Goal: Task Accomplishment & Management: Complete application form

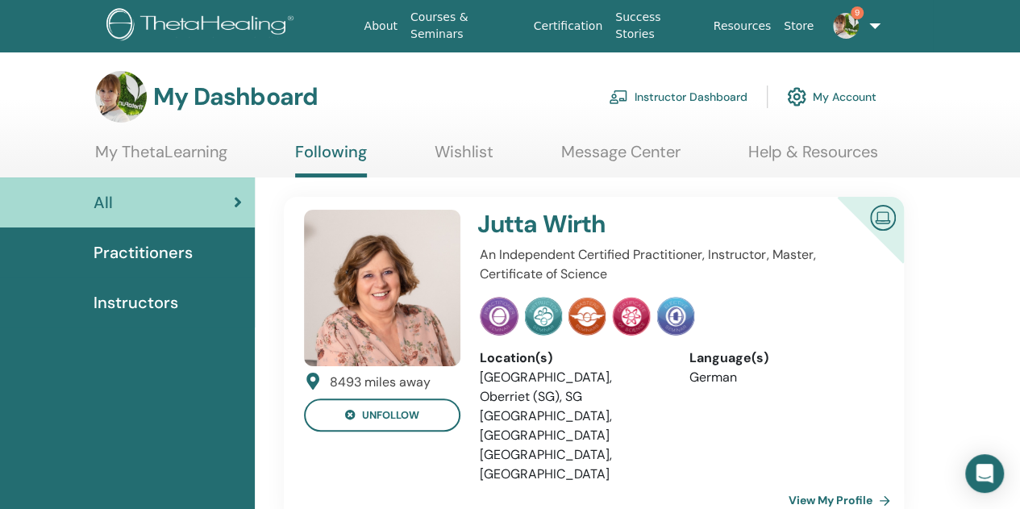
click at [658, 95] on link "Instructor Dashboard" at bounding box center [678, 96] width 139 height 35
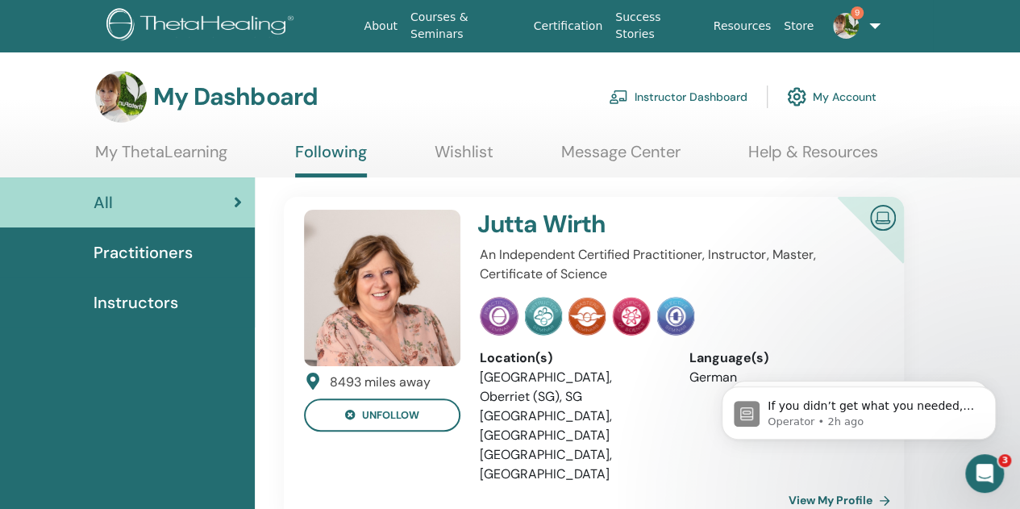
click at [694, 96] on link "Instructor Dashboard" at bounding box center [678, 96] width 139 height 35
click at [148, 310] on span "Instructors" at bounding box center [136, 302] width 85 height 24
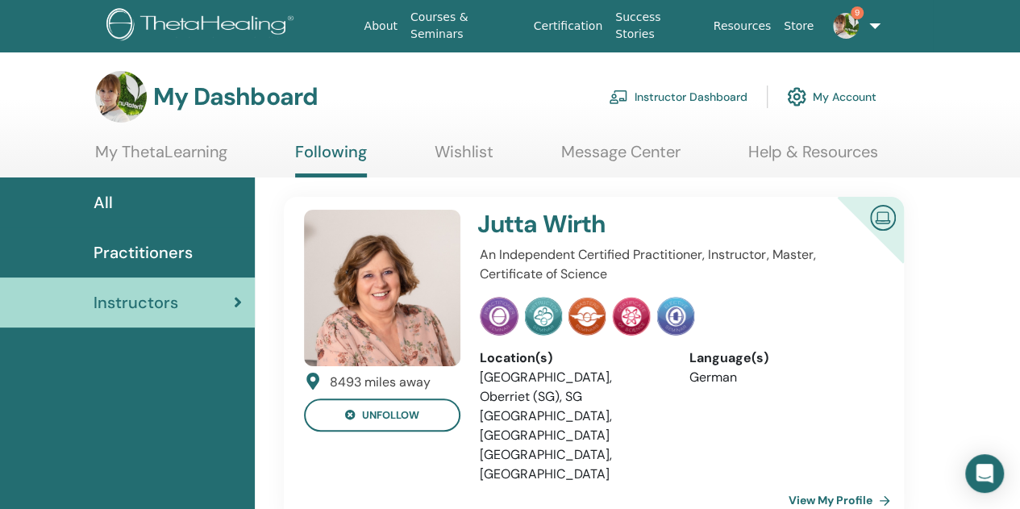
click at [711, 96] on link "Instructor Dashboard" at bounding box center [678, 96] width 139 height 35
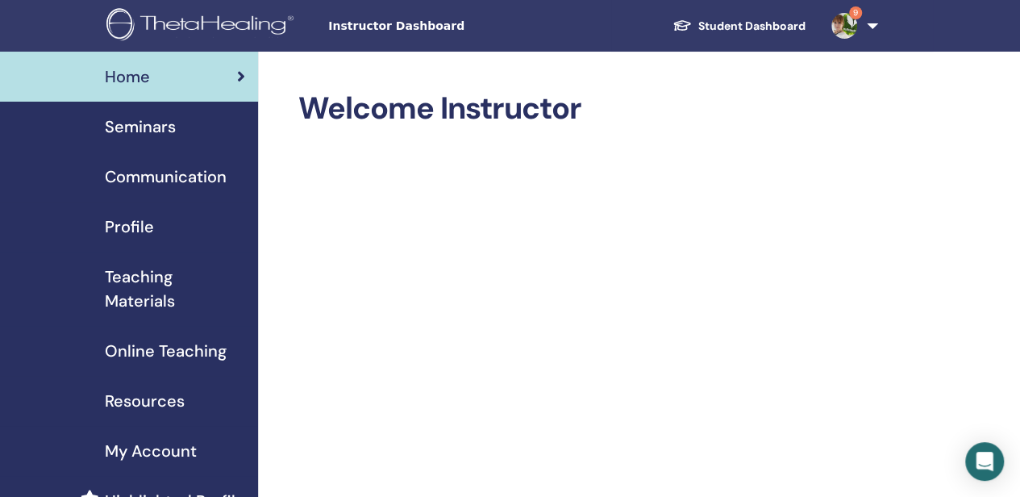
click at [174, 358] on span "Online Teaching" at bounding box center [166, 351] width 122 height 24
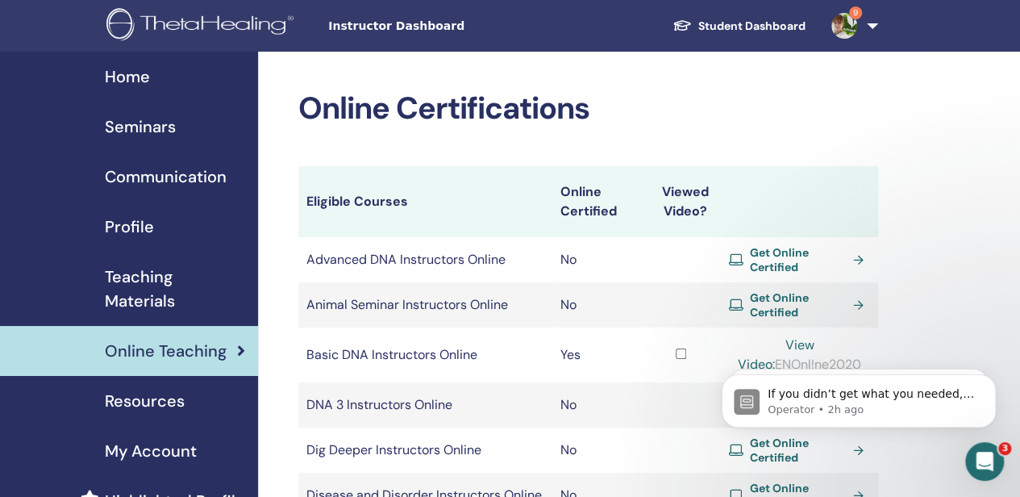
click at [169, 127] on span "Seminars" at bounding box center [140, 126] width 71 height 24
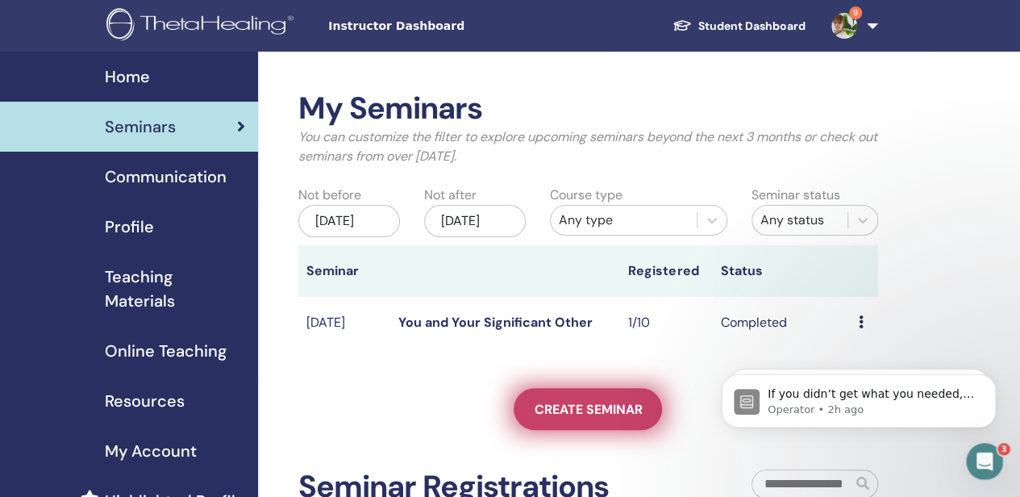
click at [572, 418] on span "Create seminar" at bounding box center [588, 409] width 108 height 17
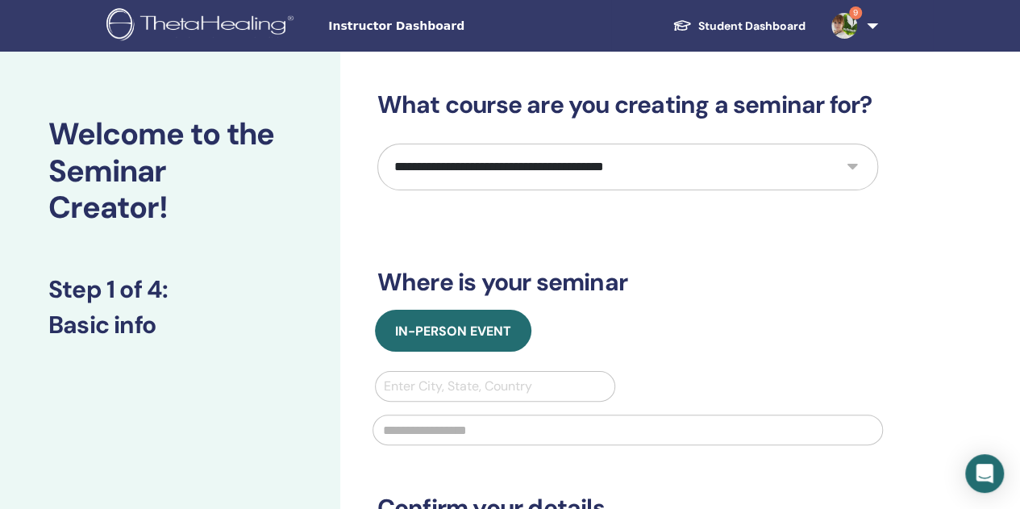
click at [546, 164] on select "**********" at bounding box center [627, 167] width 501 height 47
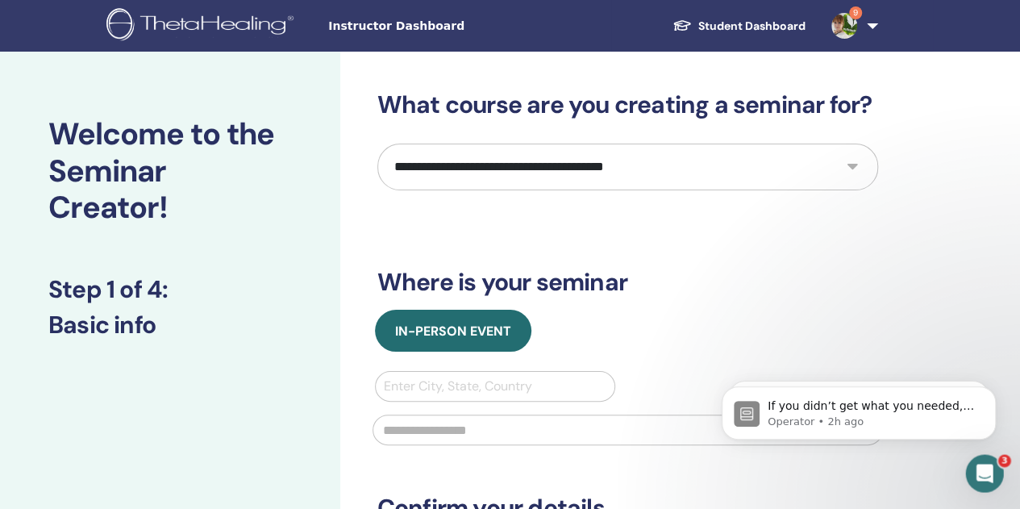
select select "**"
click at [377, 144] on select "**********" at bounding box center [627, 167] width 501 height 47
click at [609, 325] on div "In-Person Event" at bounding box center [627, 331] width 525 height 42
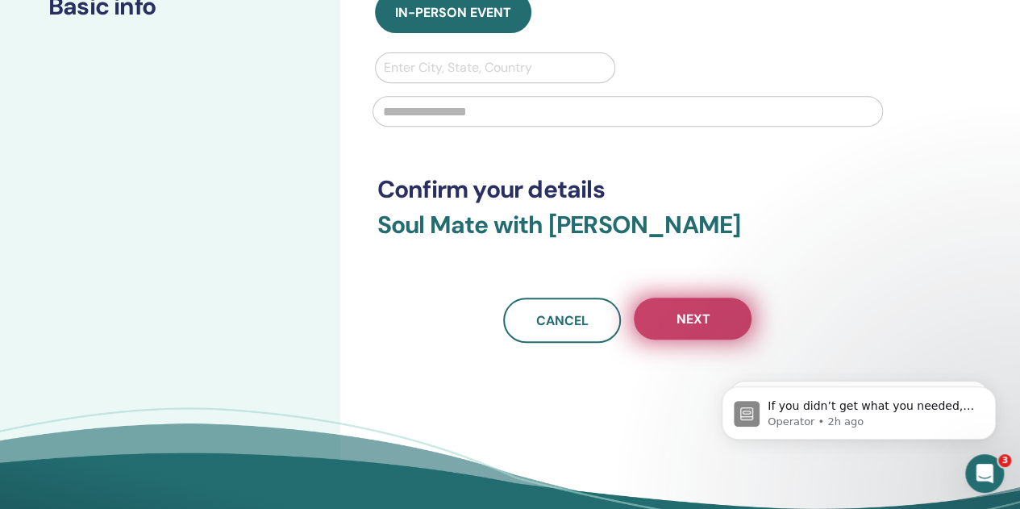
scroll to position [323, 0]
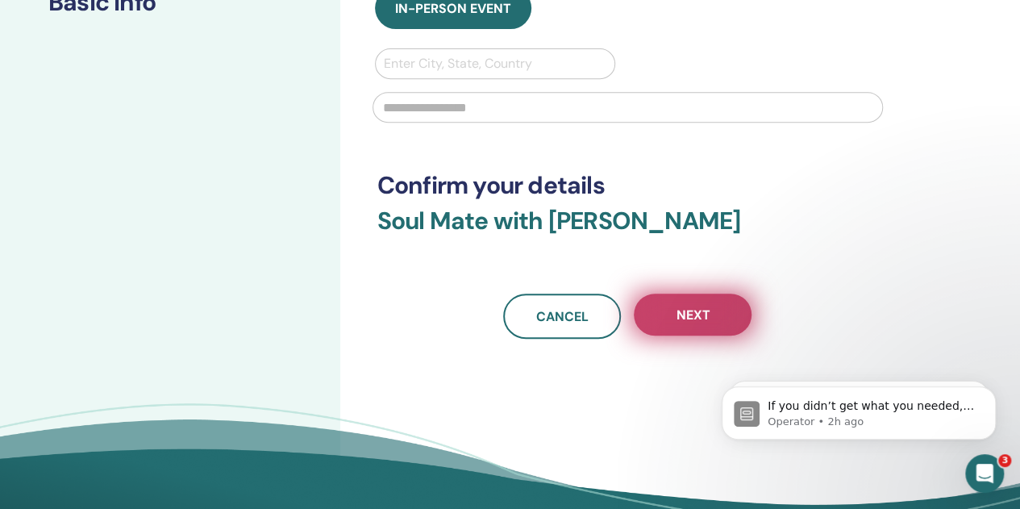
click at [713, 320] on button "Next" at bounding box center [693, 315] width 118 height 42
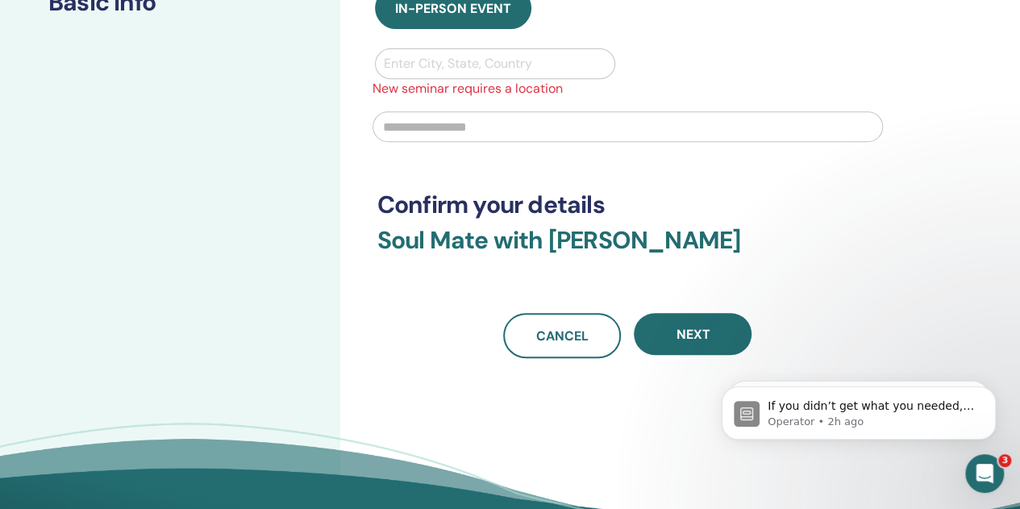
click at [514, 54] on div at bounding box center [495, 63] width 223 height 23
type input "*******"
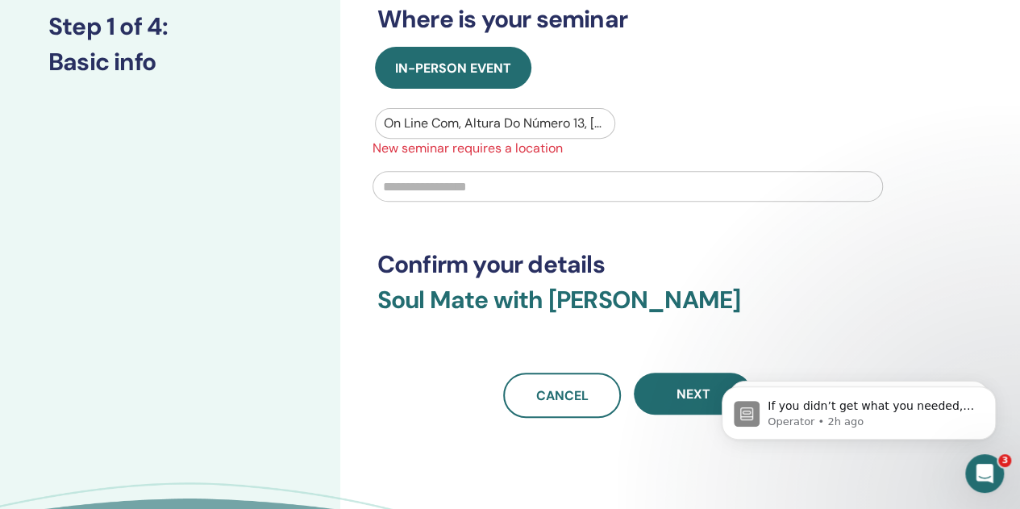
scroll to position [242, 0]
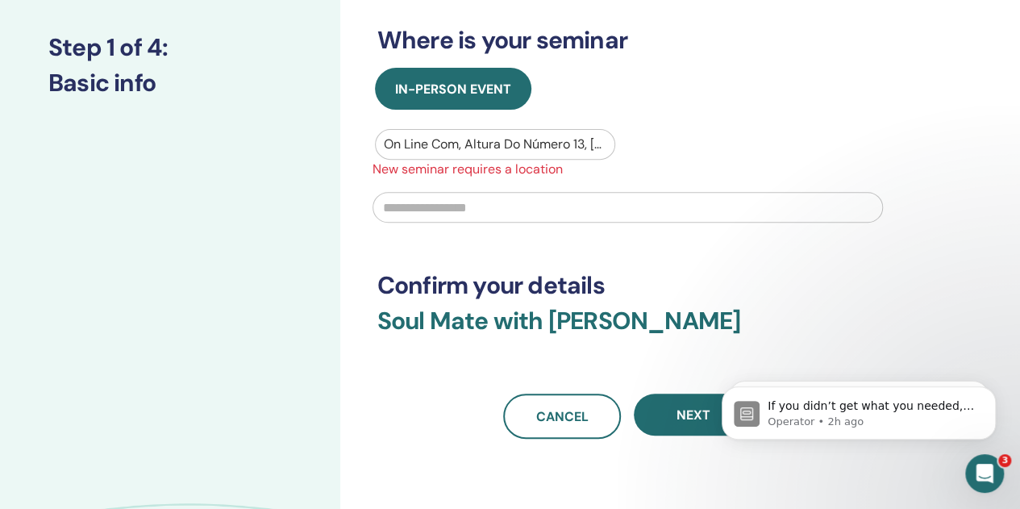
click at [448, 64] on div "**********" at bounding box center [627, 143] width 501 height 590
click at [439, 139] on div at bounding box center [495, 144] width 223 height 23
drag, startPoint x: 424, startPoint y: 144, endPoint x: 433, endPoint y: 144, distance: 8.9
click at [424, 144] on div at bounding box center [495, 144] width 223 height 23
drag, startPoint x: 600, startPoint y: 139, endPoint x: 605, endPoint y: 148, distance: 9.4
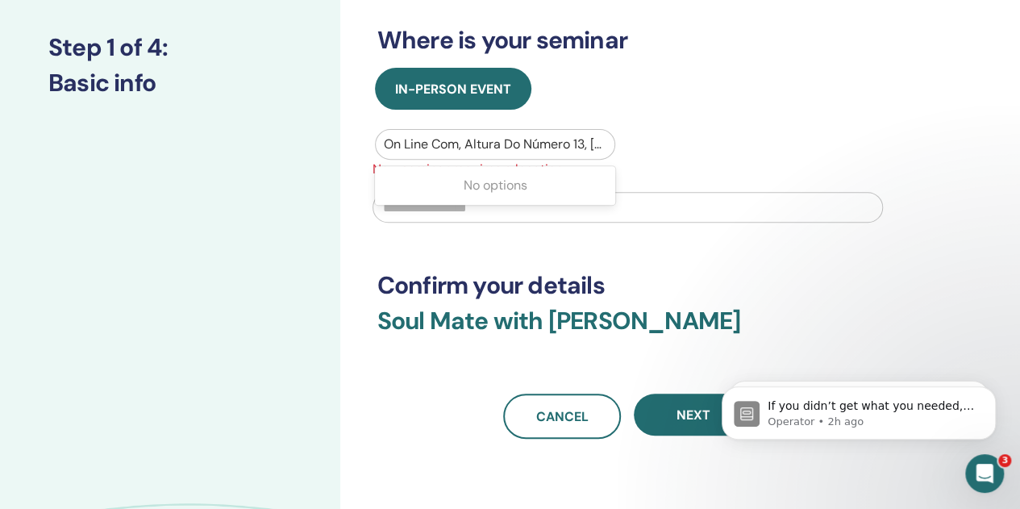
click at [601, 139] on div at bounding box center [495, 144] width 223 height 23
click at [595, 141] on div at bounding box center [495, 144] width 223 height 23
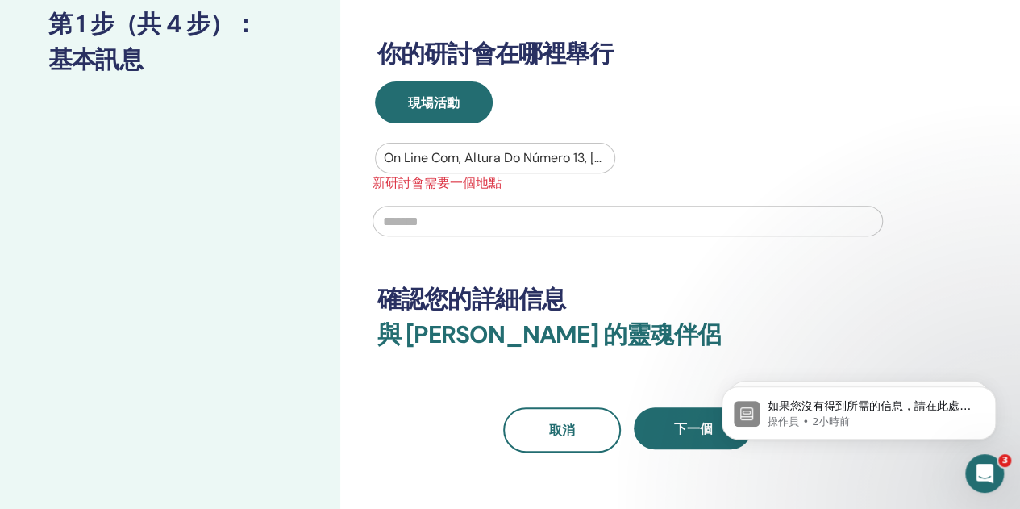
scroll to position [0, 0]
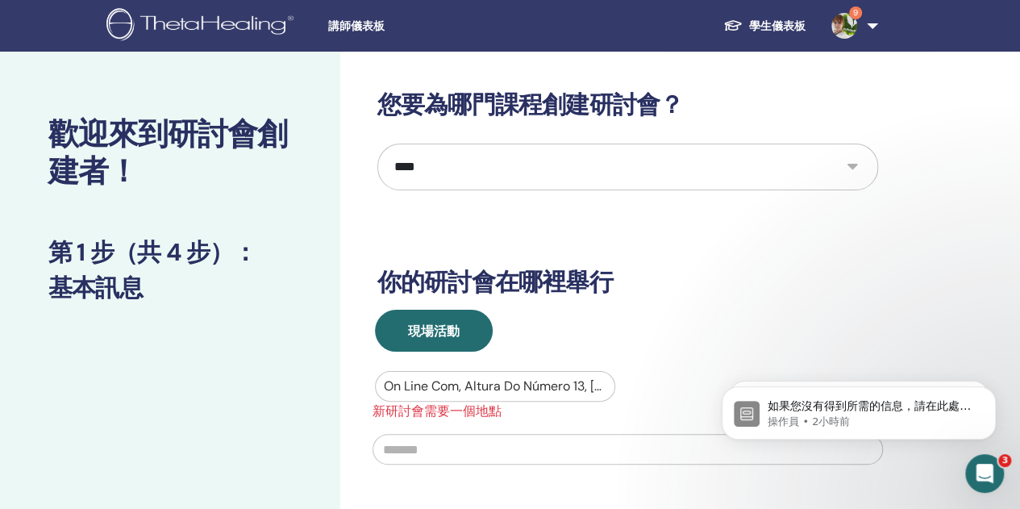
click at [360, 23] on font "講師儀表板" at bounding box center [356, 25] width 56 height 13
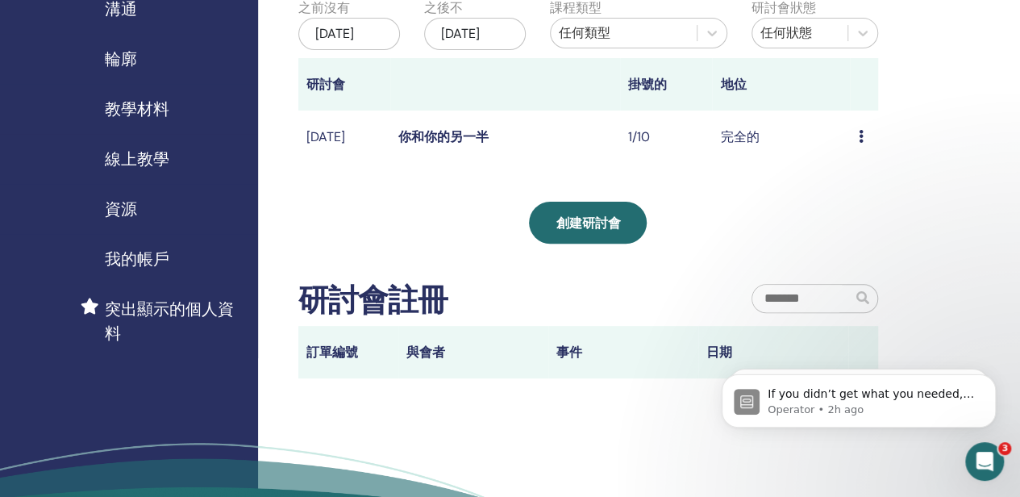
scroll to position [161, 0]
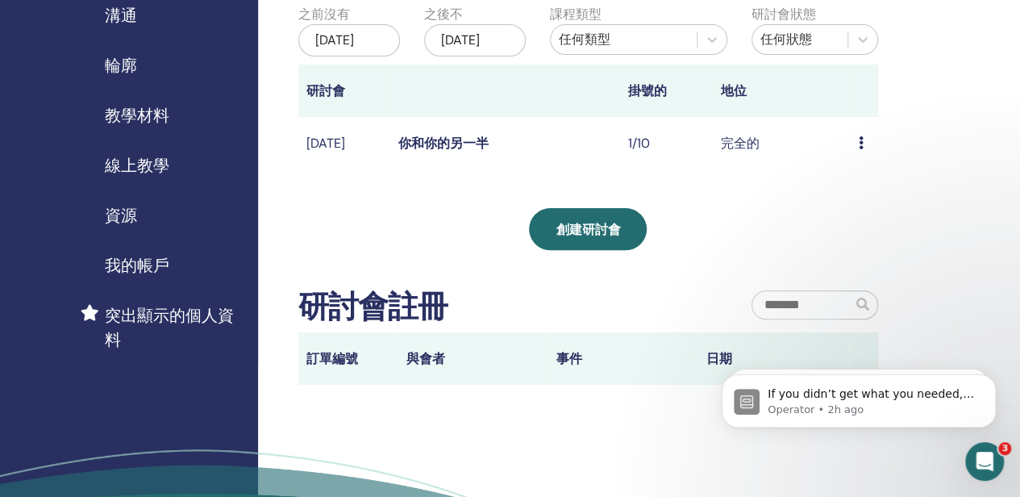
click at [159, 168] on font "線上教學" at bounding box center [137, 165] width 65 height 21
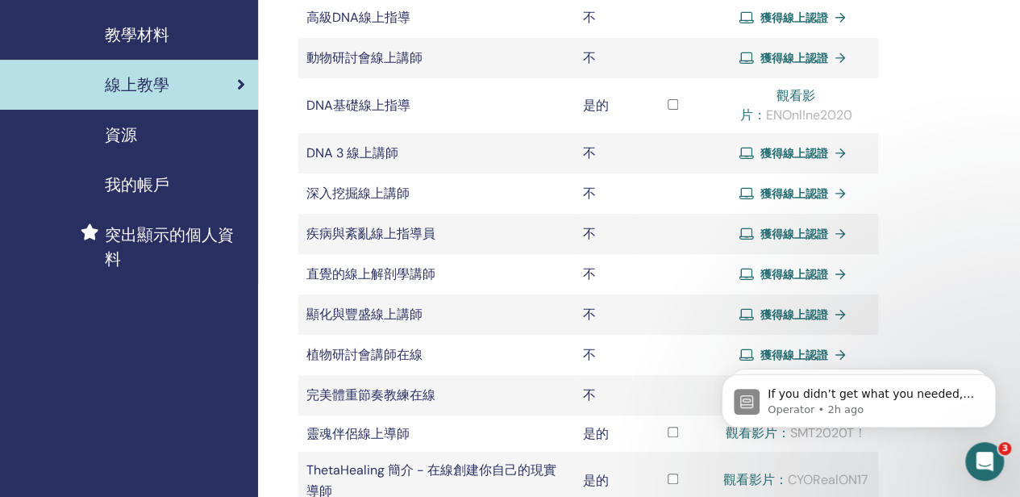
click at [386, 437] on font "靈魂伴侶線上導師" at bounding box center [357, 433] width 103 height 17
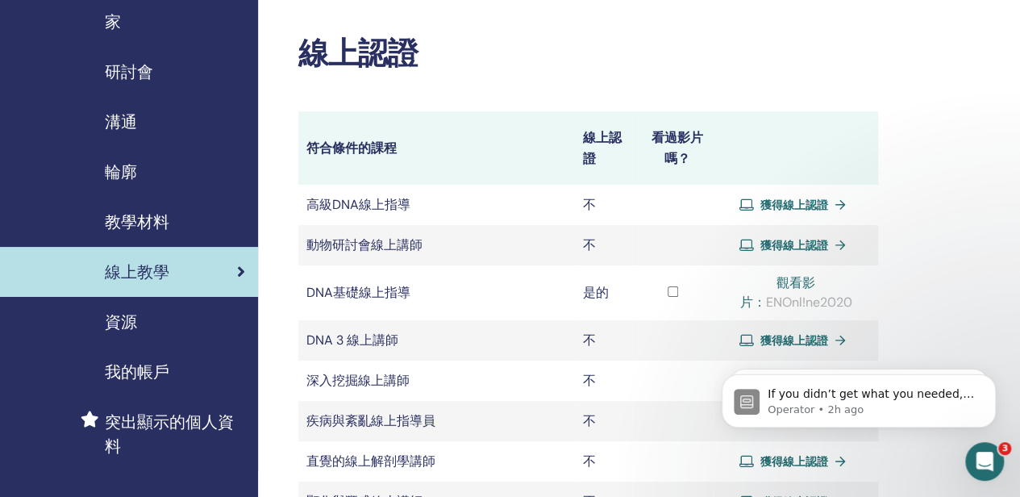
scroll to position [81, 0]
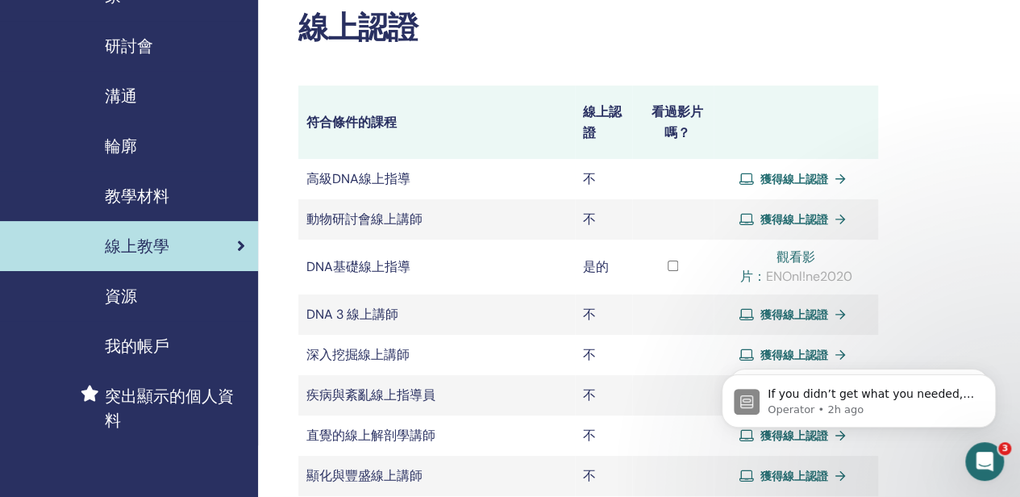
click at [149, 346] on font "我的帳戶" at bounding box center [137, 345] width 65 height 21
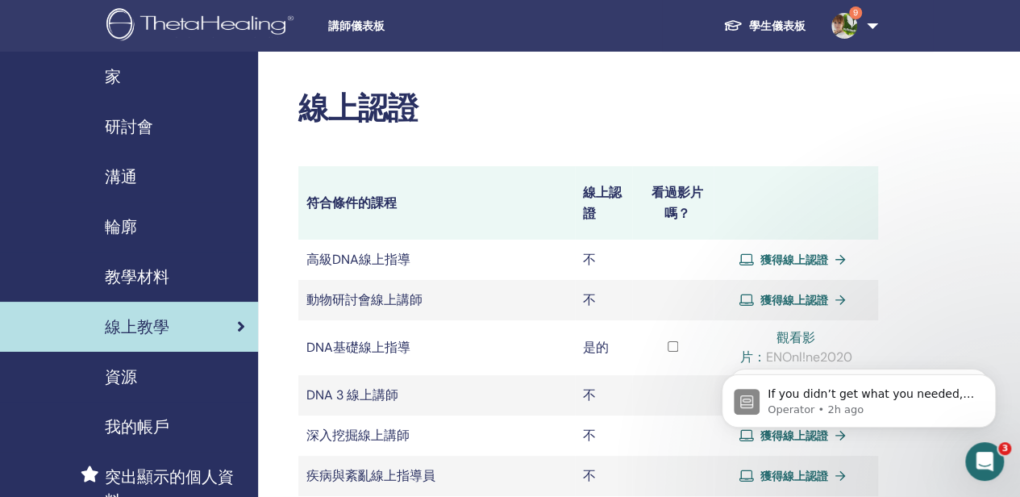
click at [126, 124] on font "研討會" at bounding box center [129, 126] width 48 height 21
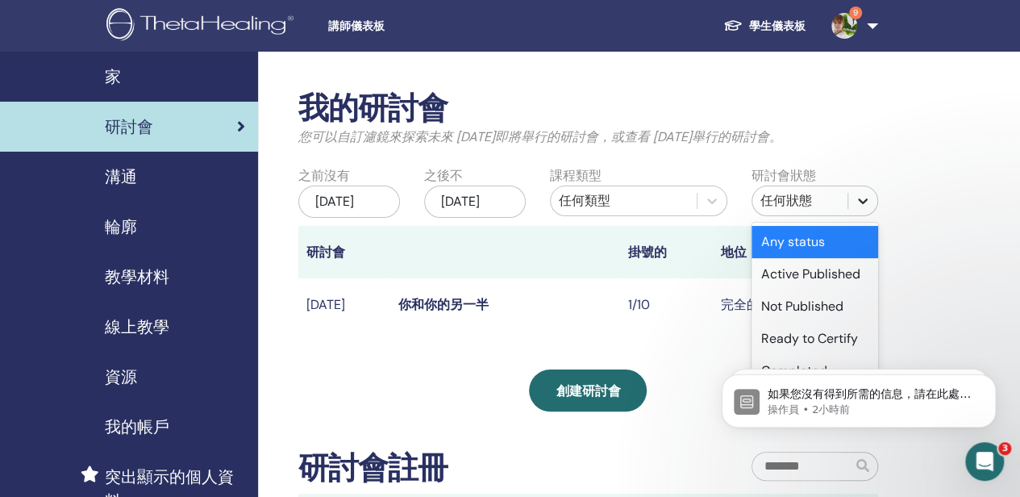
click at [871, 202] on div at bounding box center [862, 200] width 29 height 29
click at [707, 199] on icon at bounding box center [712, 201] width 10 height 6
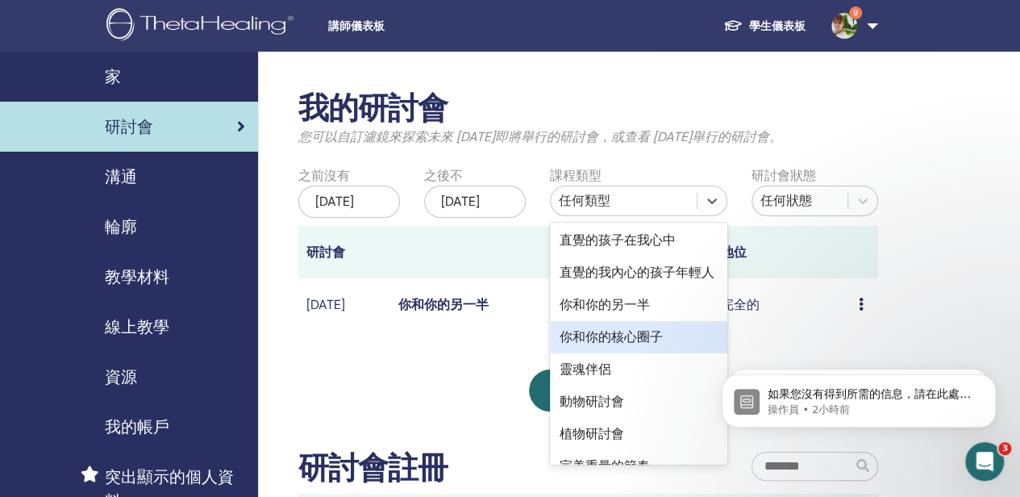
scroll to position [403, 0]
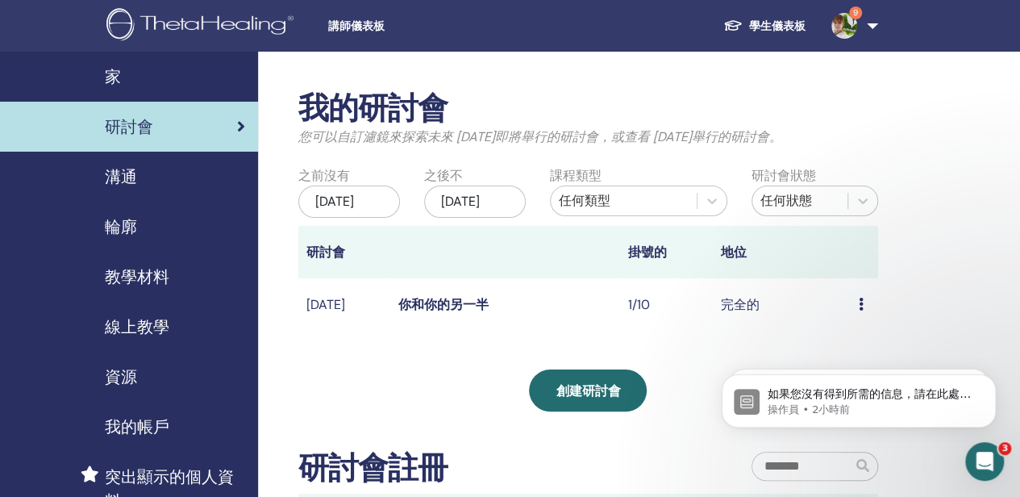
click at [971, 273] on div "我的研討會 您可以自訂濾鏡來探索未來 3 個月後即將舉行的研討會，或查看 3 個月前舉行的研討會。 之前沒有 2025年5月14日 之後不 2025年11月1…" at bounding box center [640, 412] width 765 height 720
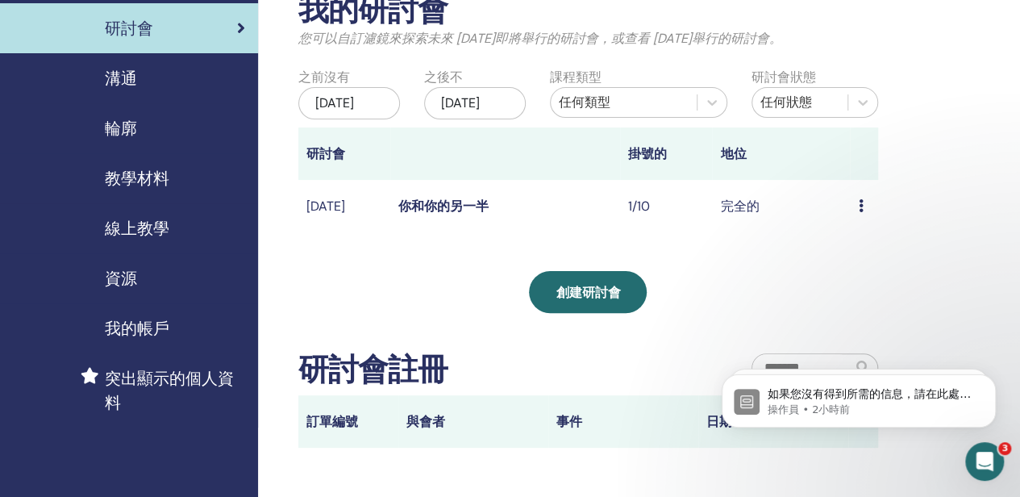
scroll to position [161, 0]
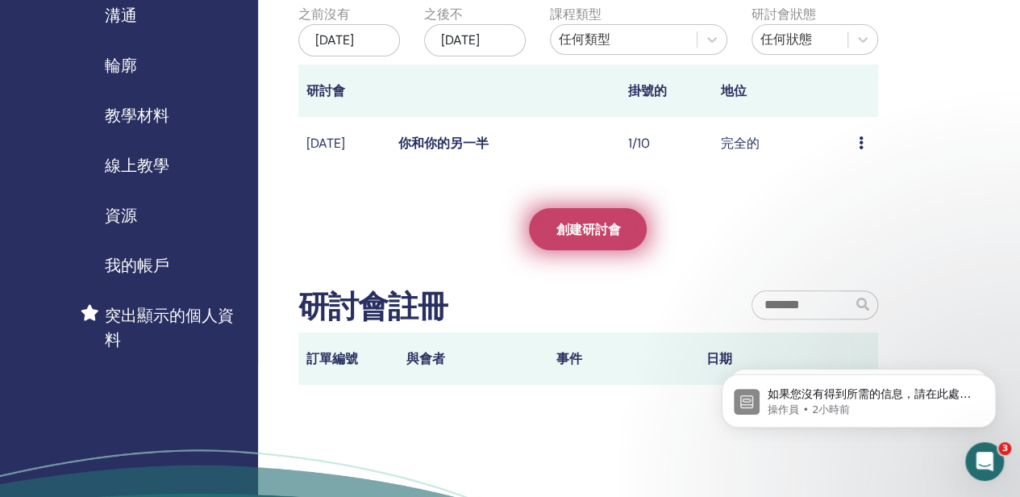
click at [593, 238] on font "創建研討會" at bounding box center [588, 229] width 65 height 17
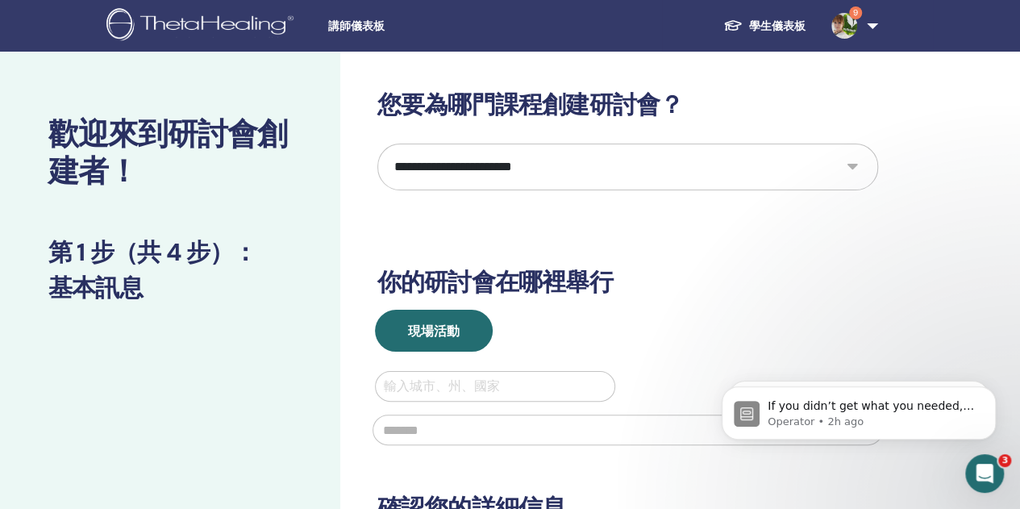
click at [724, 169] on select "**********" at bounding box center [627, 167] width 501 height 47
select select "**"
click at [377, 144] on select "**********" at bounding box center [627, 167] width 501 height 47
click at [726, 296] on h3 "你的研討會在哪裡舉行" at bounding box center [627, 282] width 501 height 29
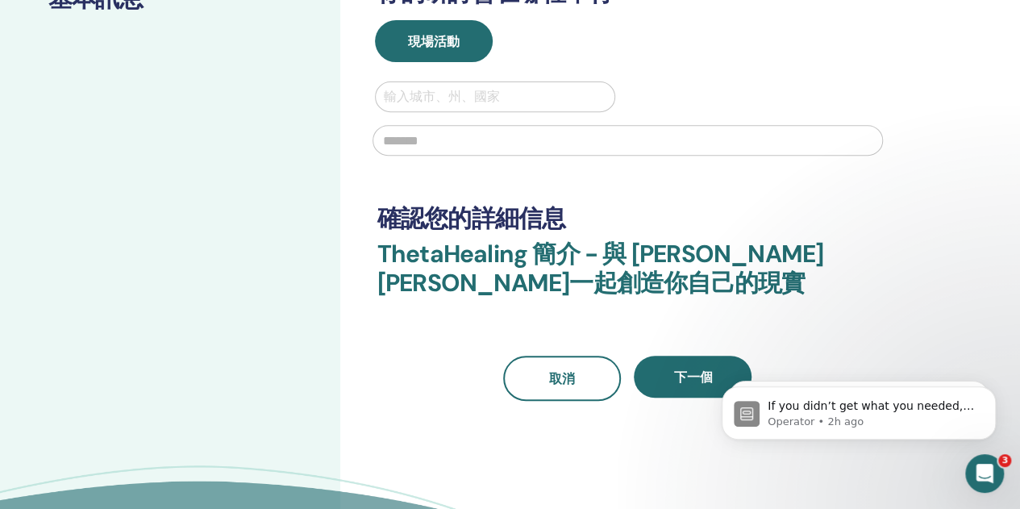
scroll to position [323, 0]
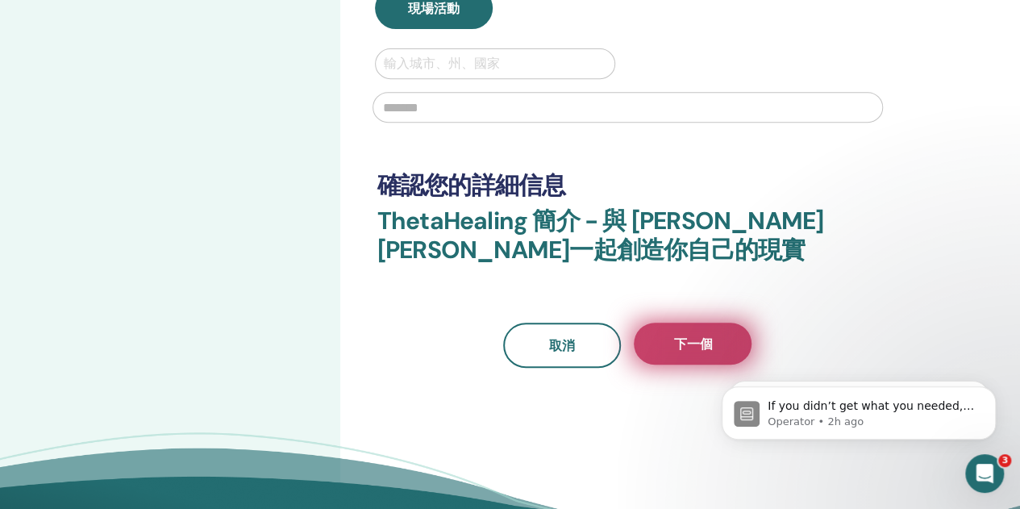
click at [702, 343] on font "下一個" at bounding box center [692, 343] width 39 height 17
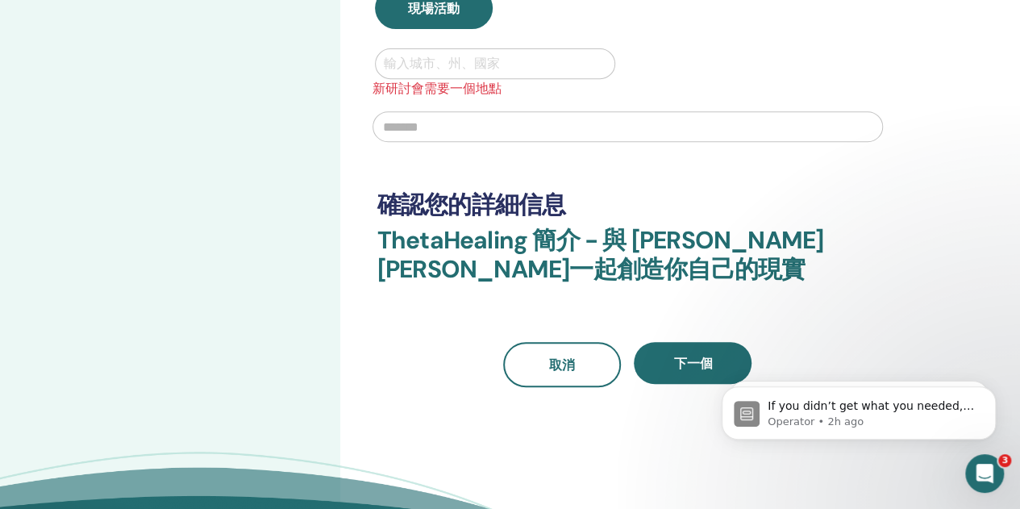
click at [426, 65] on div at bounding box center [495, 63] width 223 height 23
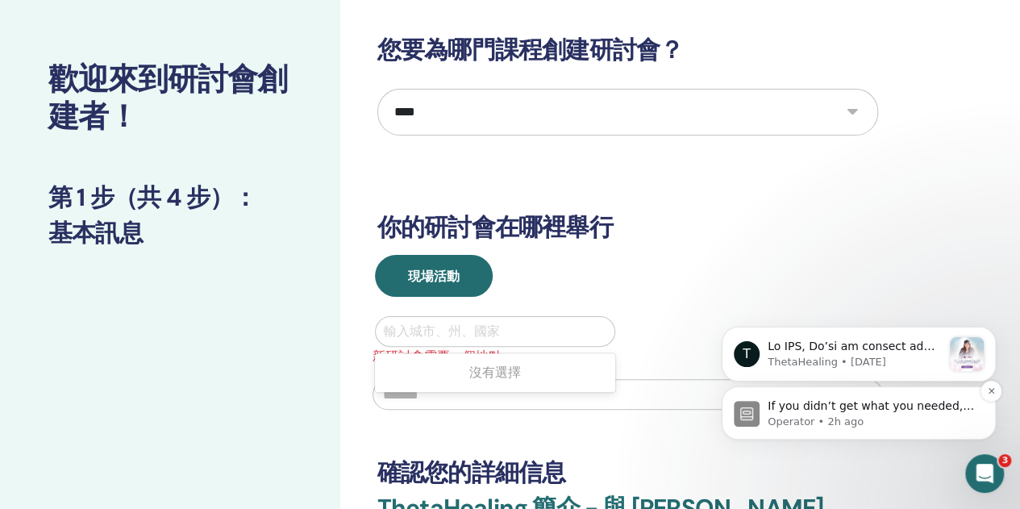
scroll to position [81, 0]
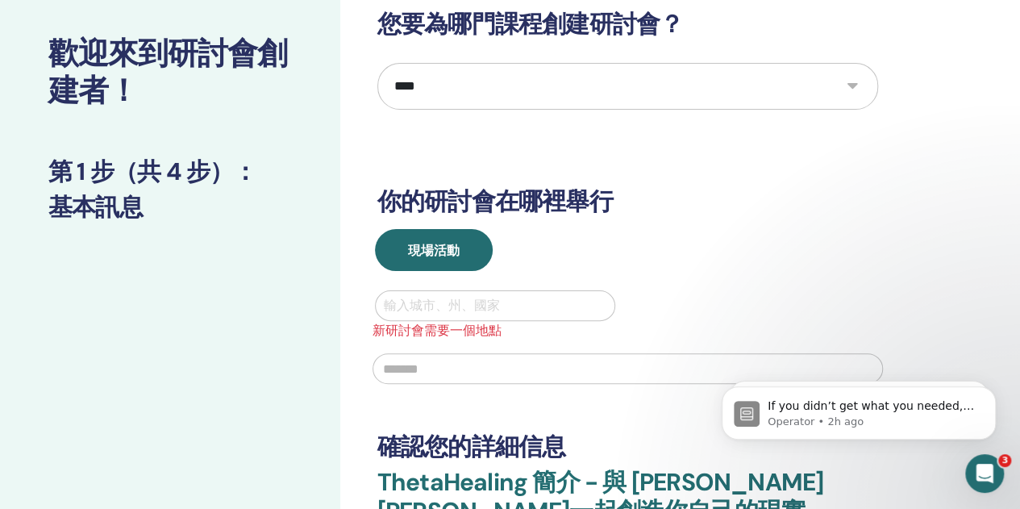
click at [988, 476] on icon "開啟 Intercom Messenger" at bounding box center [985, 473] width 27 height 27
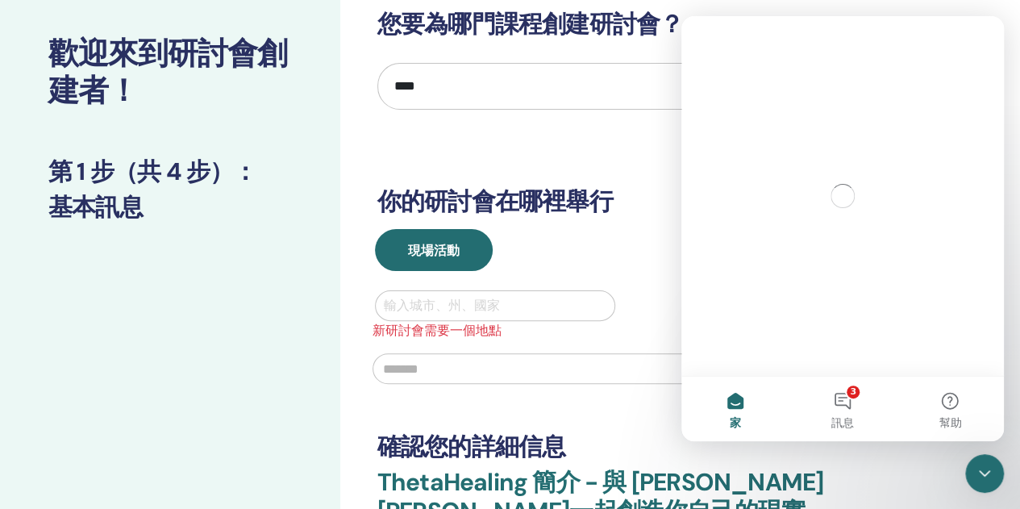
scroll to position [0, 0]
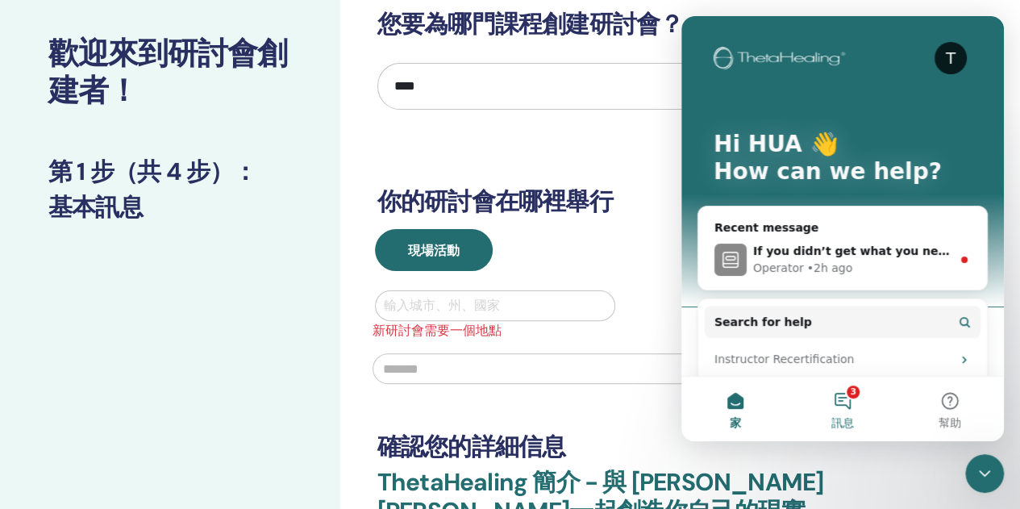
click at [847, 408] on button "3 訊息" at bounding box center [842, 409] width 107 height 65
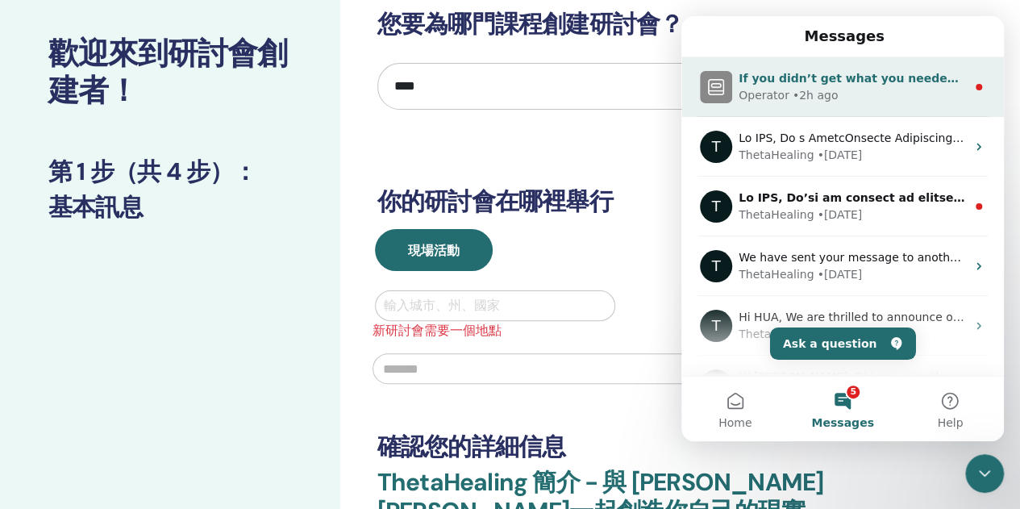
click at [853, 73] on span "If you didn’t get what you needed, reply here to continue the conversation." at bounding box center [980, 78] width 482 height 13
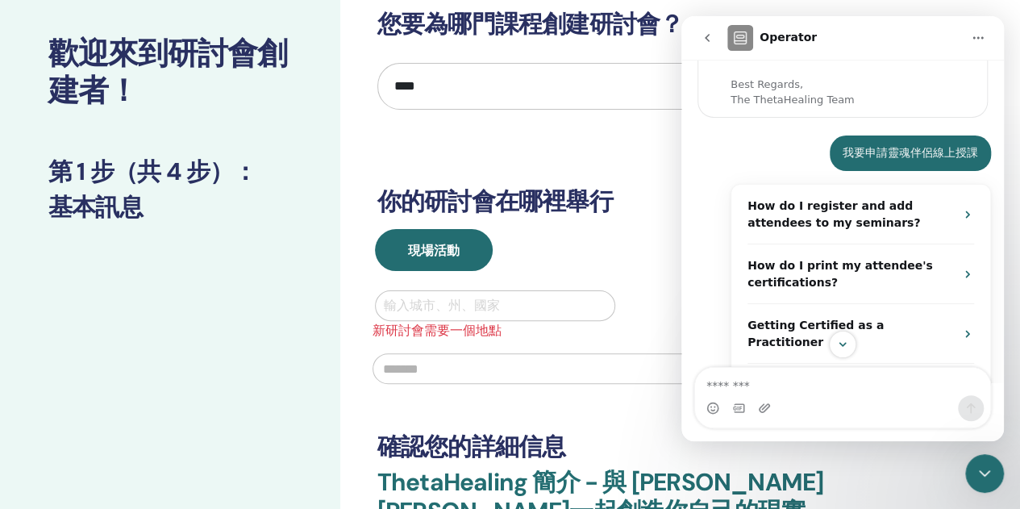
scroll to position [350, 0]
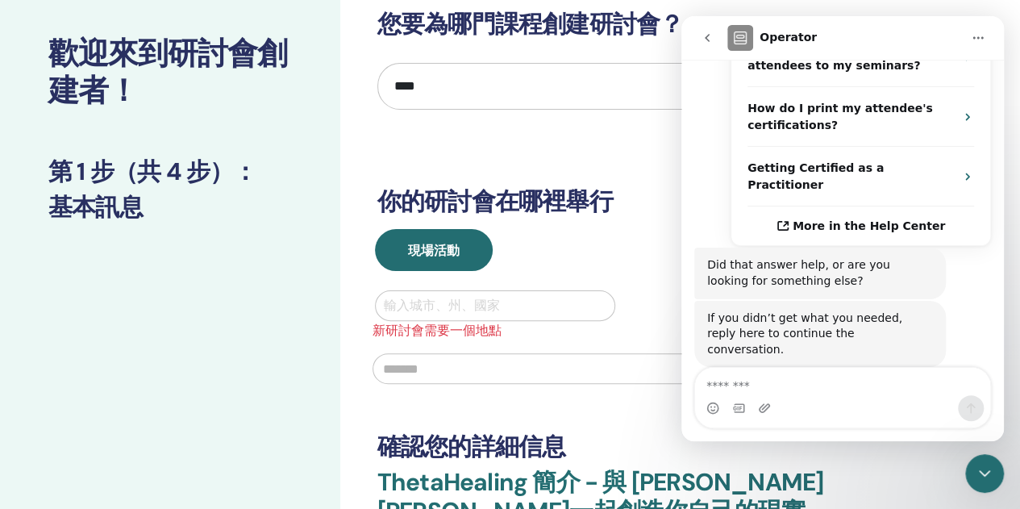
click at [825, 384] on textarea "Message…" at bounding box center [842, 381] width 295 height 27
type textarea "**********"
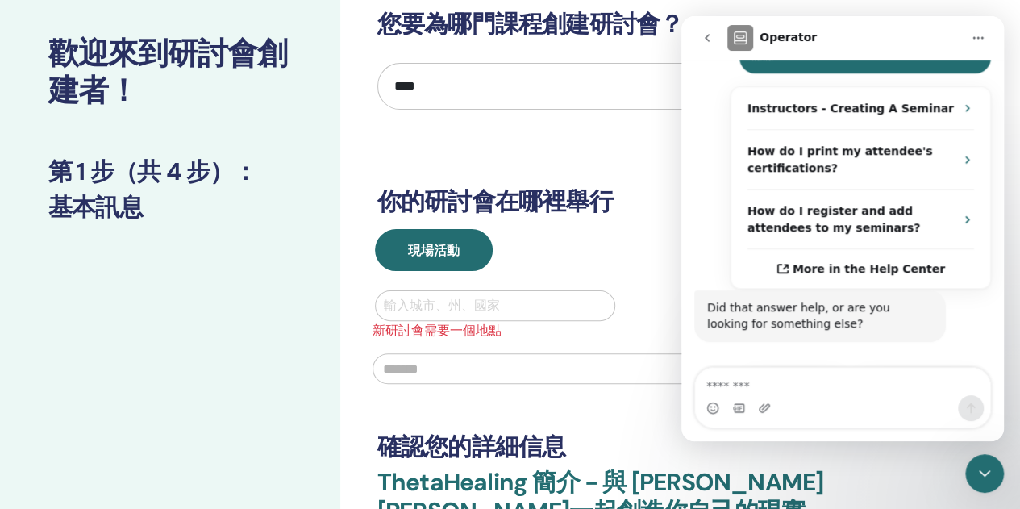
scroll to position [722, 0]
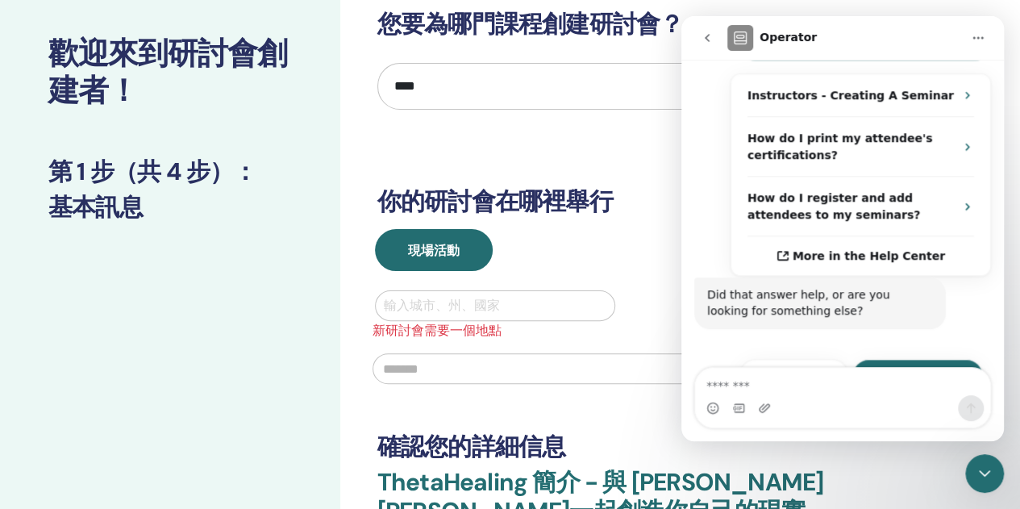
click at [899, 359] on button "Talk to a person 👤" at bounding box center [917, 375] width 131 height 32
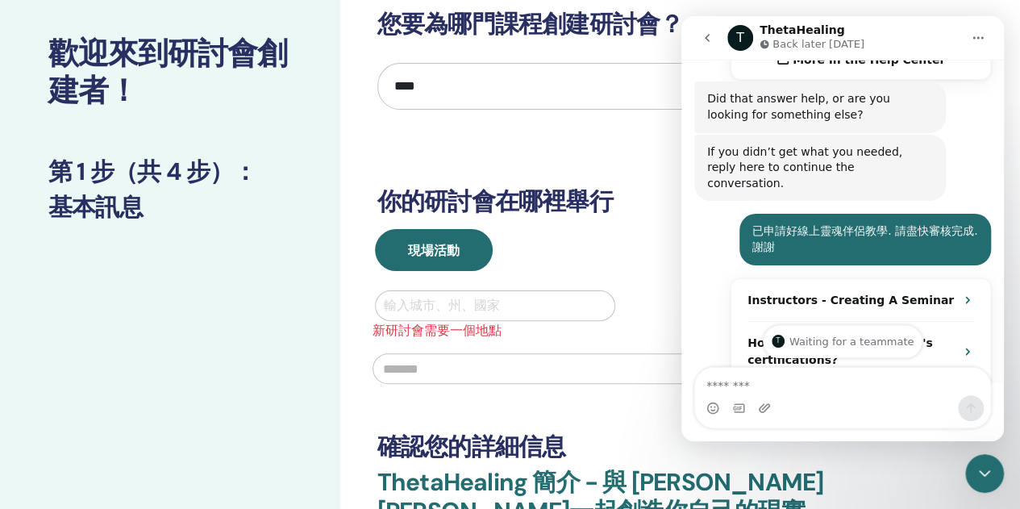
scroll to position [516, 0]
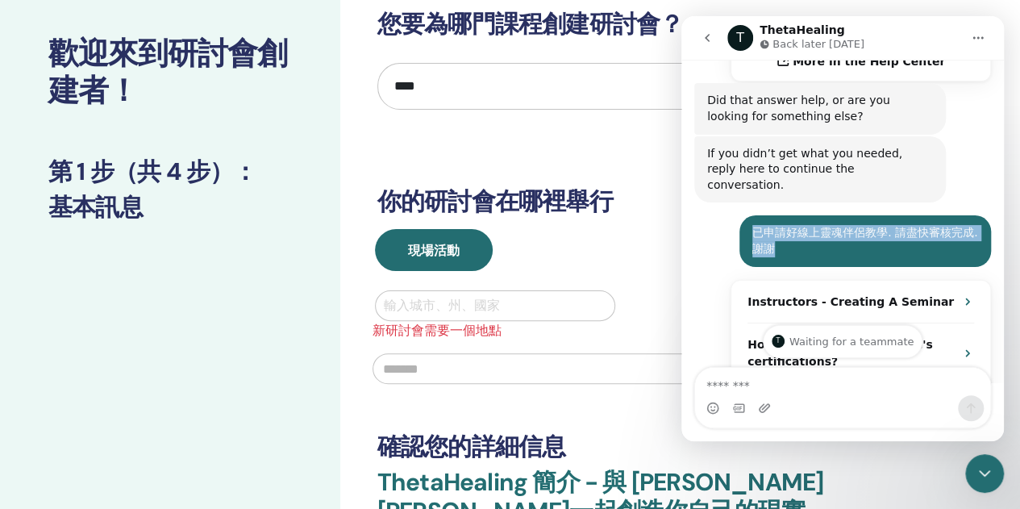
drag, startPoint x: 746, startPoint y: 198, endPoint x: 773, endPoint y: 211, distance: 30.7
click at [773, 225] on div "已申請好線上靈魂伴侶教學. 請盡快審核完成.謝謝" at bounding box center [865, 240] width 226 height 31
copy div "已申請好線上靈魂伴侶教學. 請盡快審核完成.謝謝"
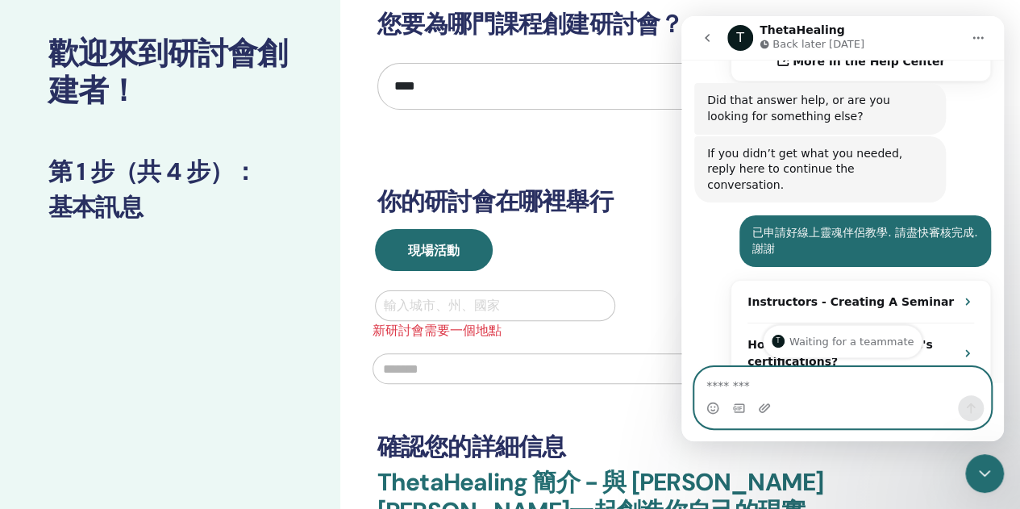
click at [793, 385] on textarea "Message…" at bounding box center [843, 381] width 296 height 27
paste textarea "**********"
type textarea "**********"
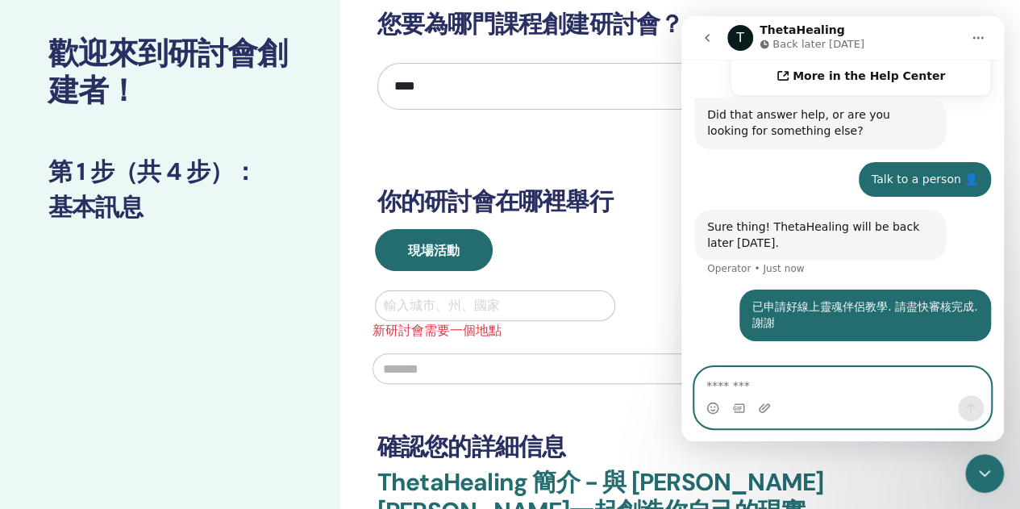
scroll to position [903, 0]
